Goal: Task Accomplishment & Management: Manage account settings

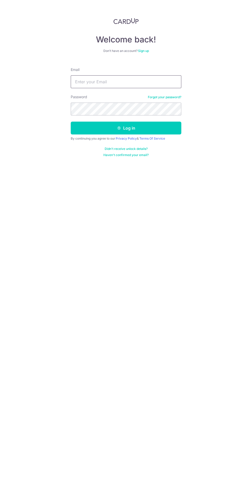
click at [87, 81] on input "Email" at bounding box center [126, 81] width 110 height 13
type input "Dianether"
type input "[EMAIL_ADDRESS][DOMAIN_NAME]"
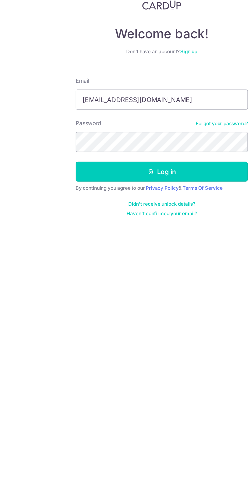
click at [100, 126] on button "Log in" at bounding box center [126, 127] width 110 height 13
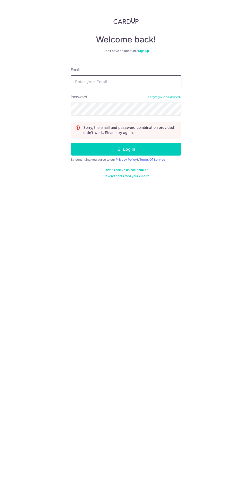
click at [84, 82] on input "Email" at bounding box center [126, 81] width 110 height 13
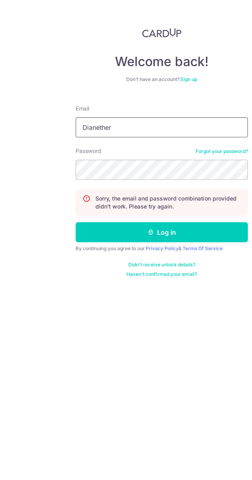
type input "Dianethere"
type input "[EMAIL_ADDRESS][DOMAIN_NAME]"
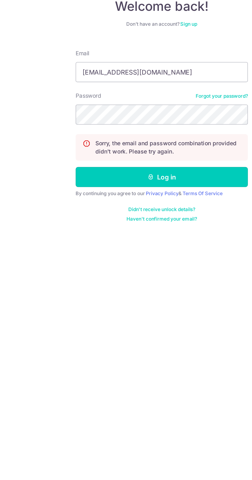
click at [109, 147] on button "Log in" at bounding box center [126, 149] width 110 height 13
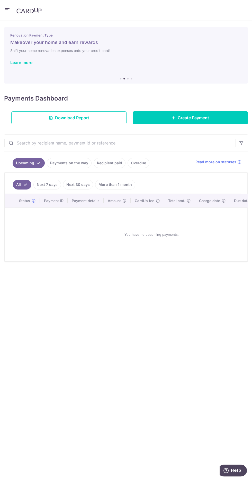
click at [7, 10] on icon "button" at bounding box center [7, 10] width 6 height 6
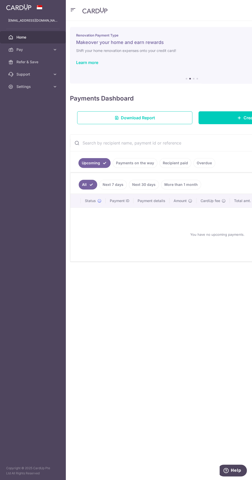
click at [26, 63] on span "Refer & Save" at bounding box center [33, 61] width 34 height 5
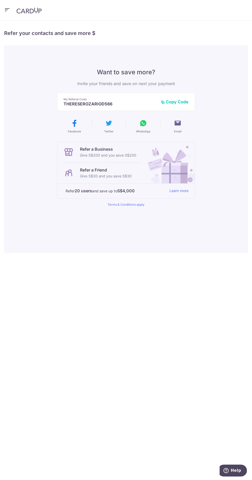
click at [176, 104] on button "Copy Code" at bounding box center [175, 101] width 28 height 5
